Goal: Check status: Check status

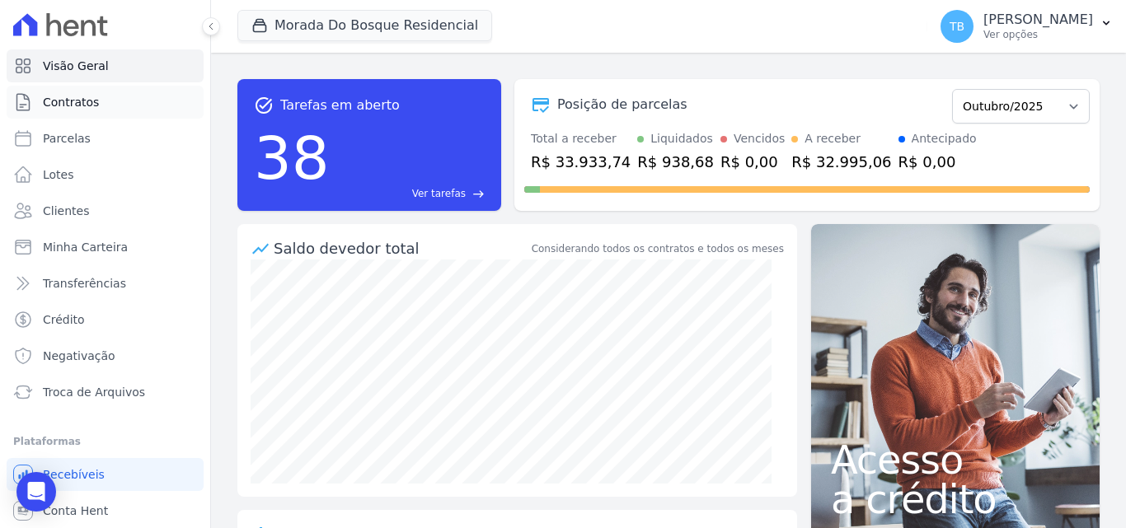
click at [92, 103] on span "Contratos" at bounding box center [71, 102] width 56 height 16
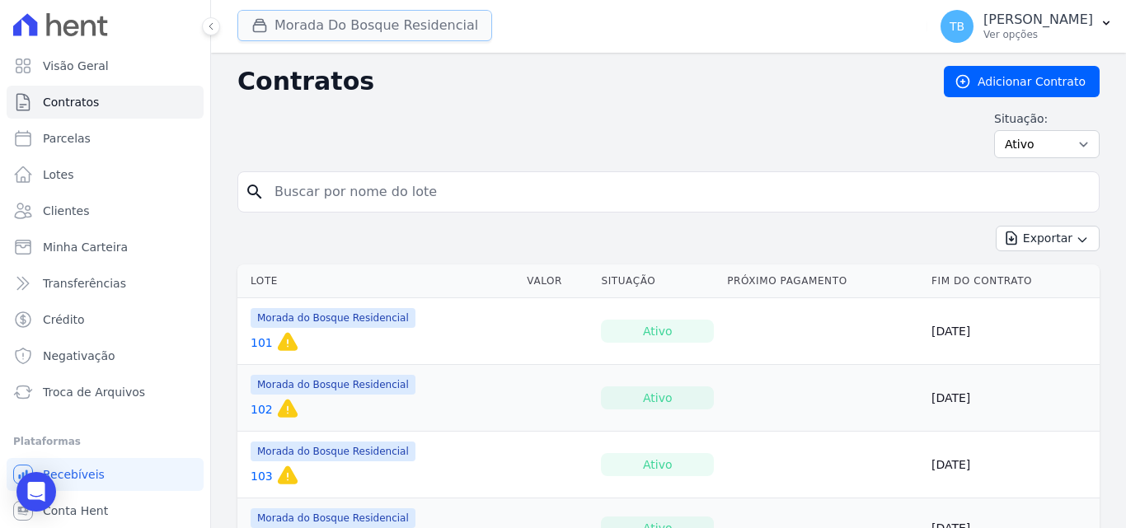
click at [340, 20] on button "Morada Do Bosque Residencial" at bounding box center [364, 25] width 255 height 31
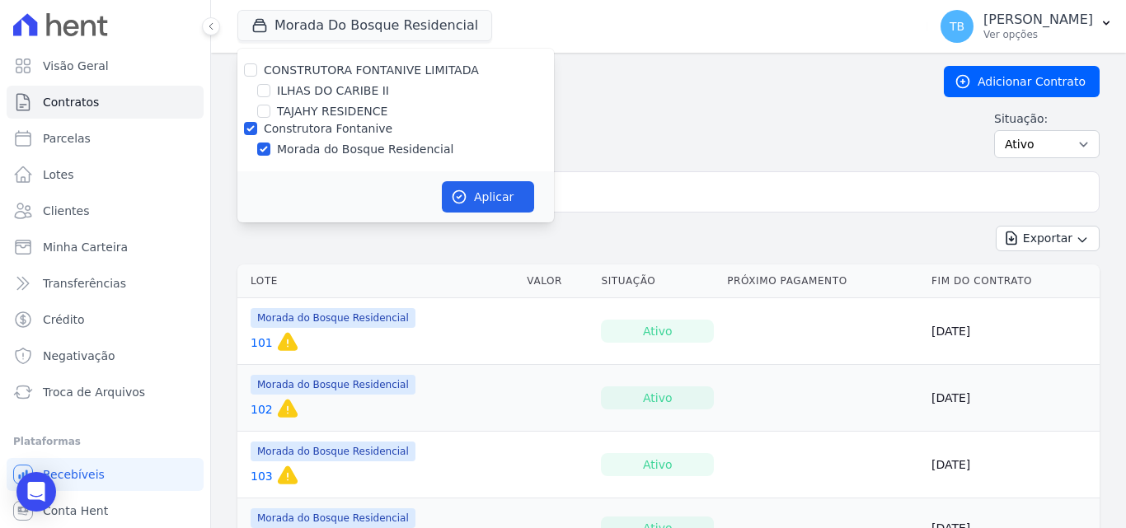
click at [326, 93] on label "ILHAS DO CARIBE II" at bounding box center [333, 90] width 112 height 17
click at [270, 93] on input "ILHAS DO CARIBE II" at bounding box center [263, 90] width 13 height 13
checkbox input "true"
click at [252, 131] on input "Construtora Fontanive" at bounding box center [250, 128] width 13 height 13
checkbox input "false"
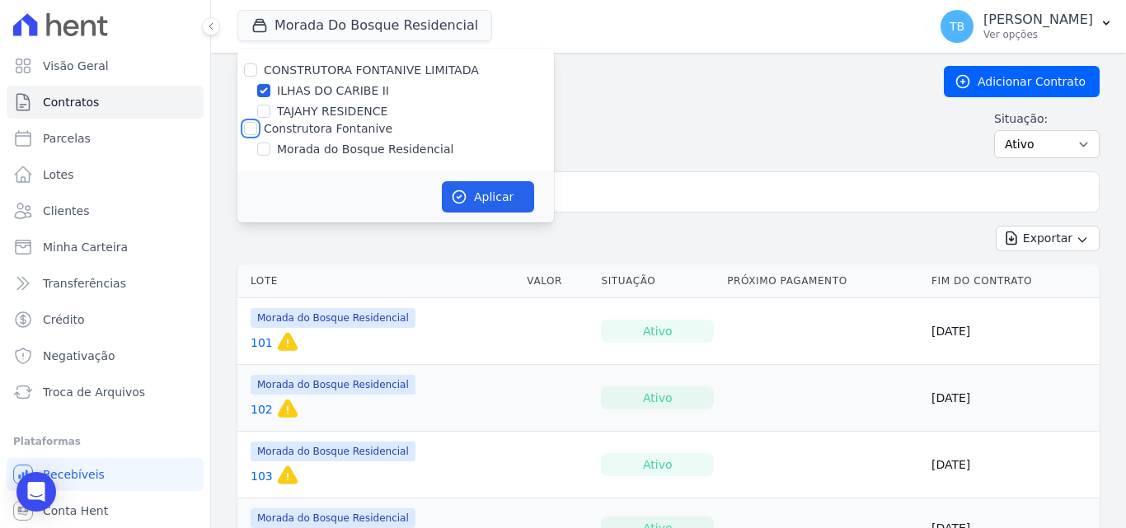
checkbox input "false"
click at [516, 190] on button "Aplicar" at bounding box center [488, 196] width 92 height 31
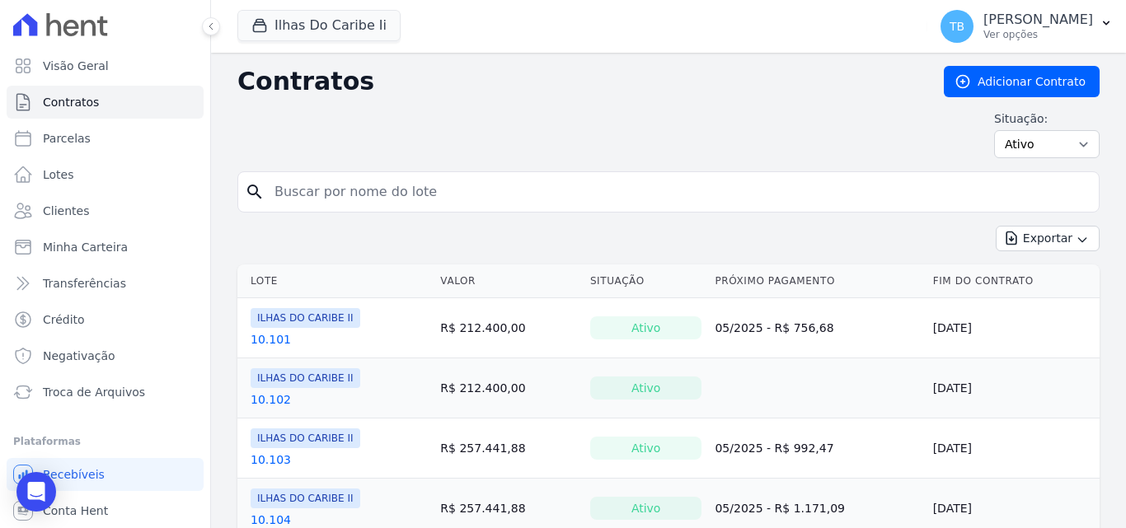
click at [368, 190] on input "search" at bounding box center [678, 192] width 827 height 33
type input "5.203"
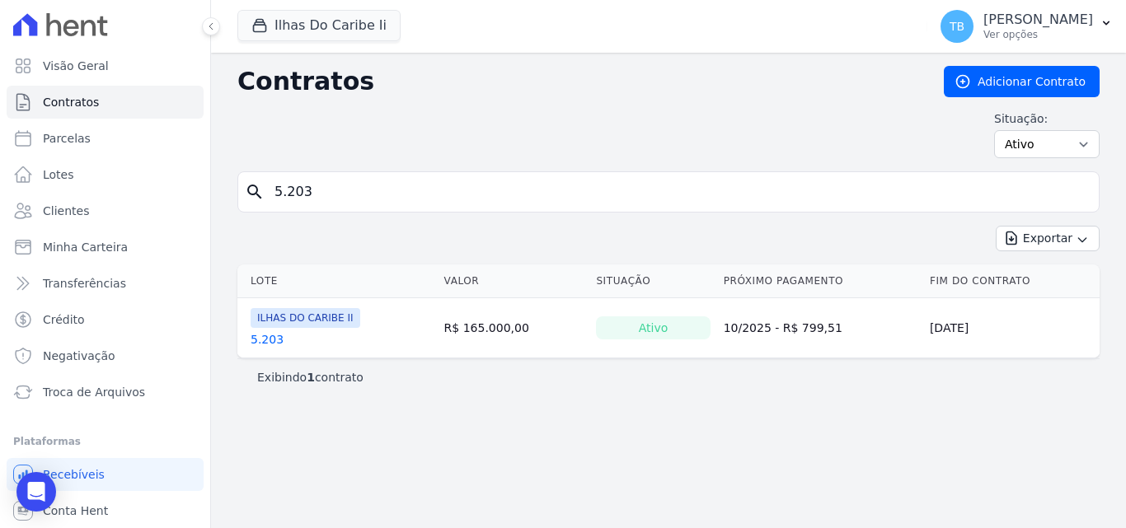
click at [268, 336] on link "5.203" at bounding box center [267, 339] width 33 height 16
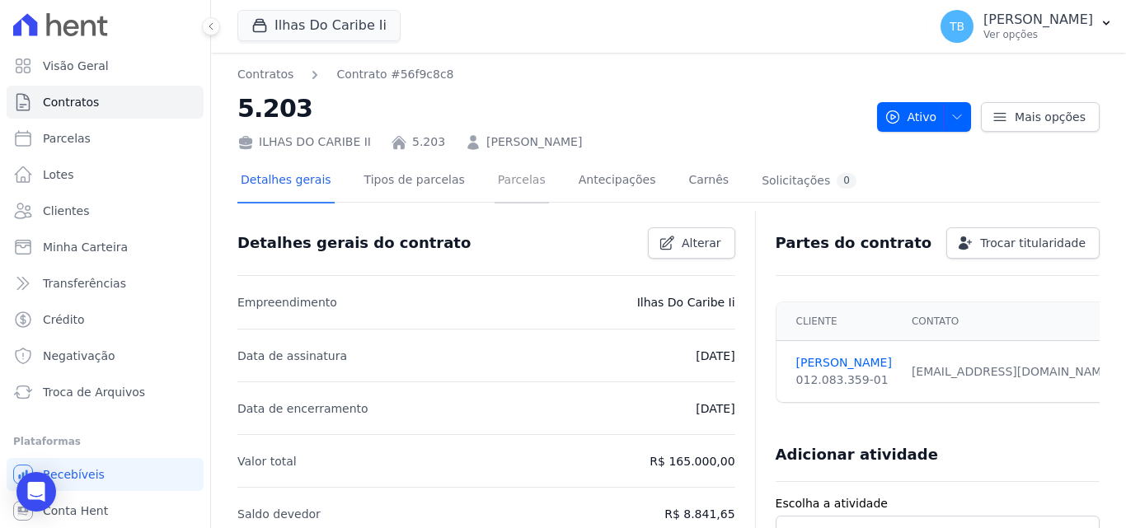
click at [498, 179] on link "Parcelas" at bounding box center [521, 182] width 54 height 44
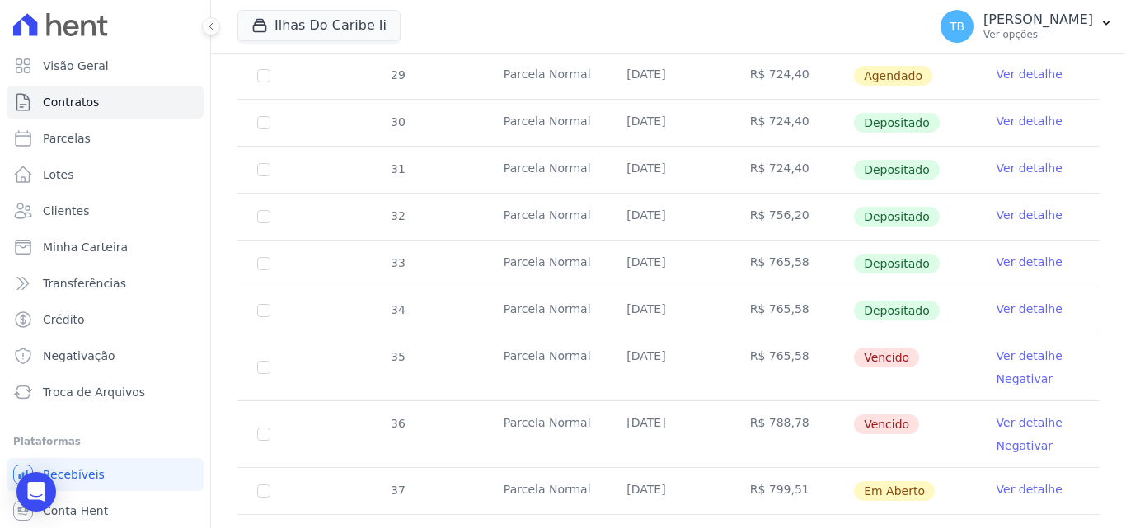
scroll to position [577, 0]
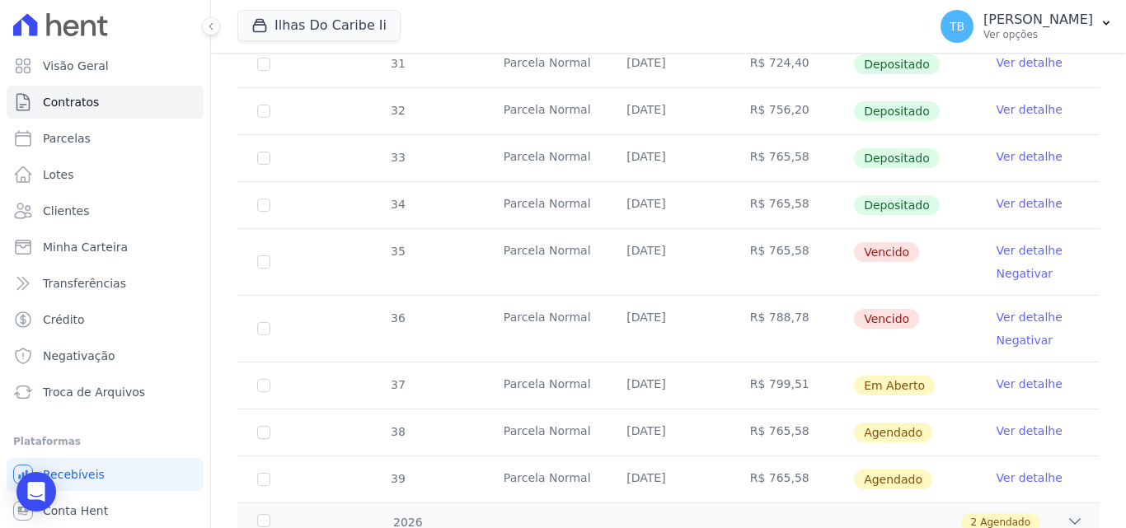
click at [1002, 195] on link "Ver detalhe" at bounding box center [1029, 203] width 66 height 16
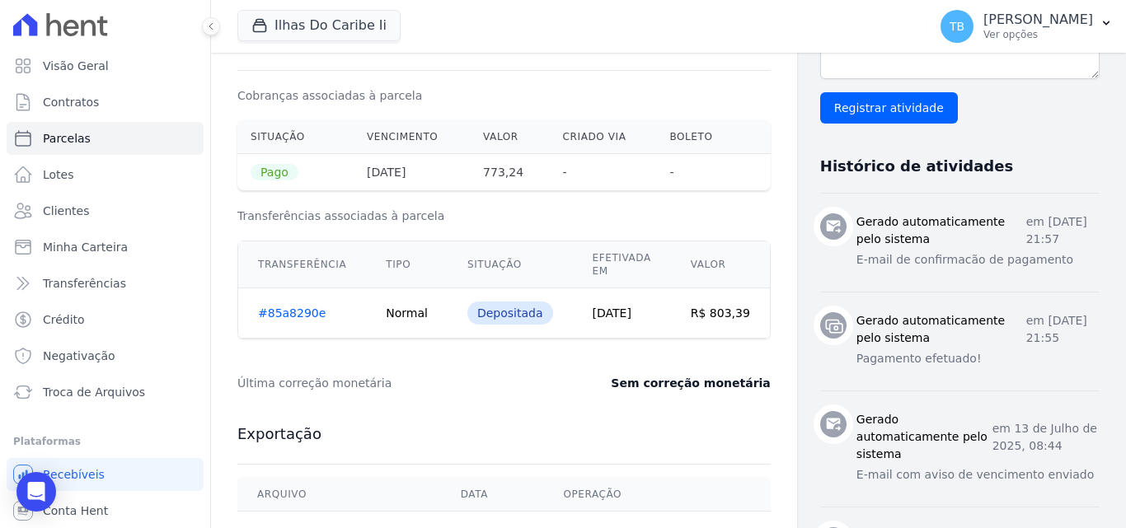
scroll to position [412, 0]
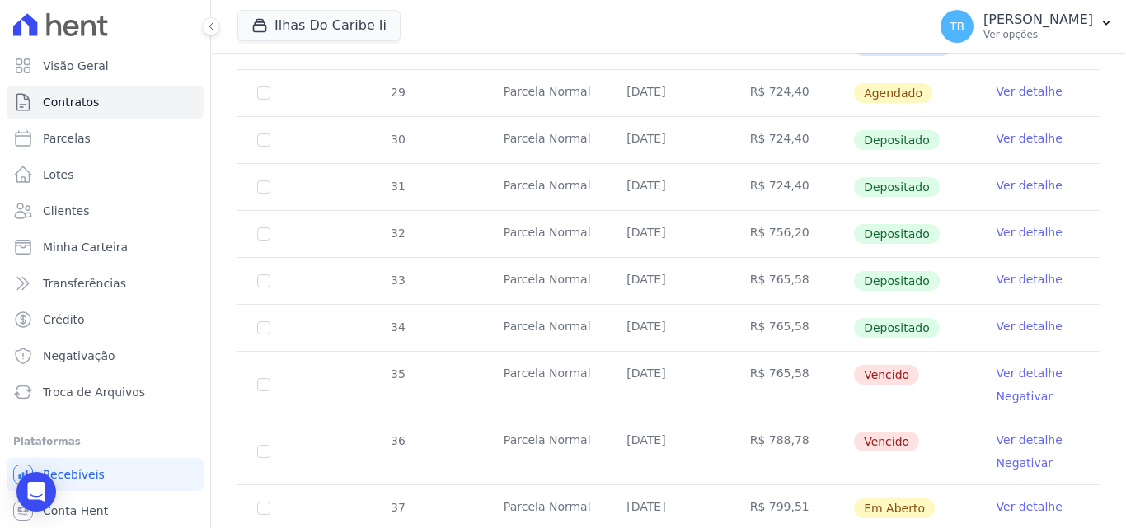
scroll to position [577, 0]
